Goal: Navigation & Orientation: Go to known website

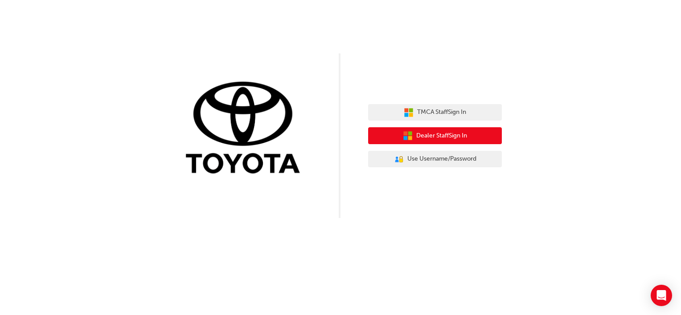
click at [457, 131] on span "Dealer Staff Sign In" at bounding box center [441, 136] width 51 height 10
